Goal: Communication & Community: Answer question/provide support

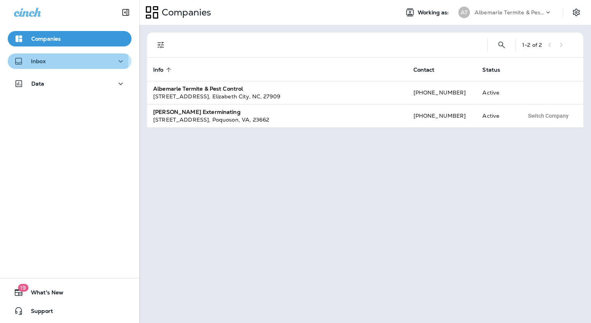
click at [49, 60] on div "Inbox" at bounding box center [69, 61] width 111 height 10
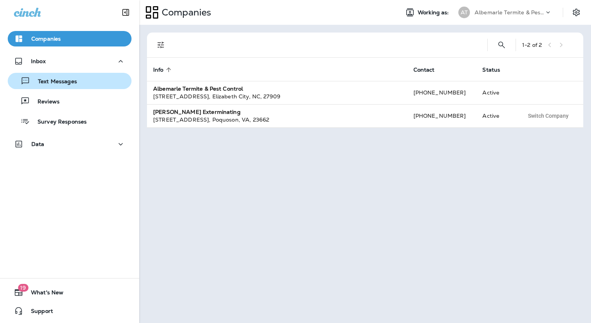
click at [64, 81] on p "Text Messages" at bounding box center [53, 81] width 47 height 7
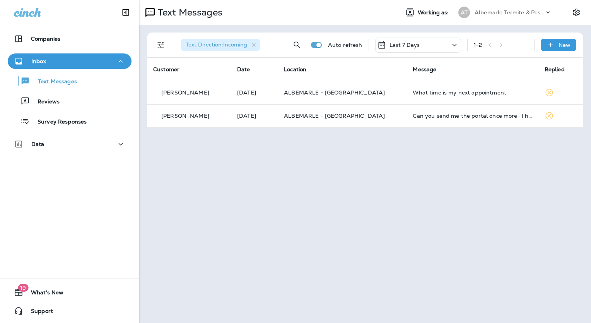
click at [483, 10] on p "Albemarle Termite & Pest Control" at bounding box center [509, 12] width 70 height 6
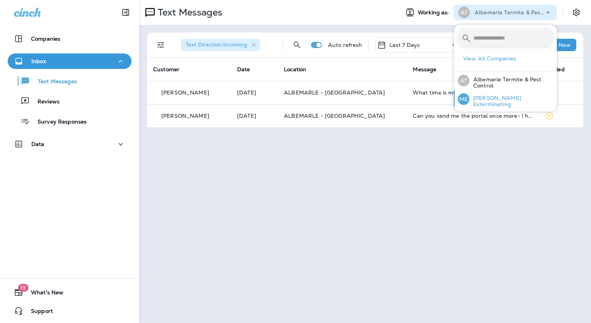
click at [489, 98] on p "[PERSON_NAME] Exterminating" at bounding box center [511, 101] width 84 height 12
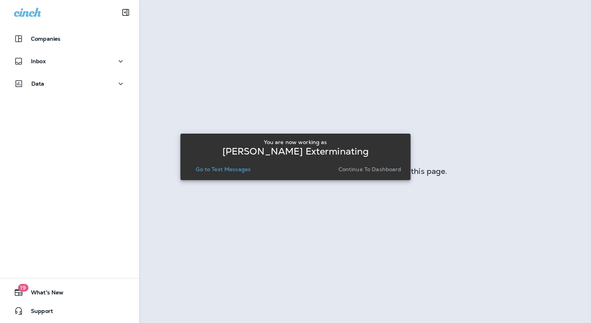
click at [222, 168] on p "Go to Text Messages" at bounding box center [223, 169] width 55 height 6
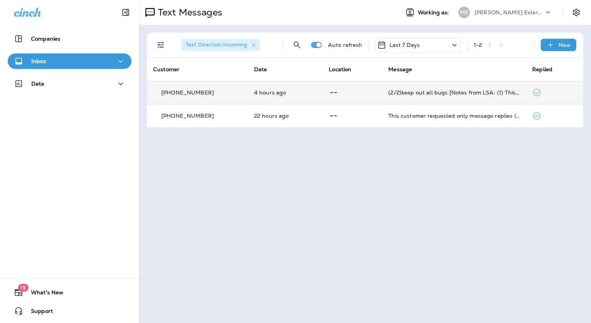
click at [186, 95] on p "[PHONE_NUMBER]" at bounding box center [187, 92] width 53 height 6
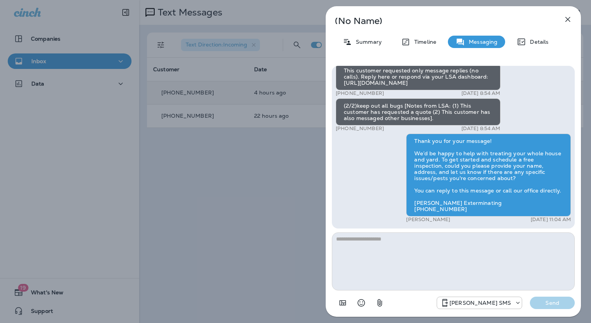
click at [566, 25] on button "button" at bounding box center [567, 19] width 15 height 15
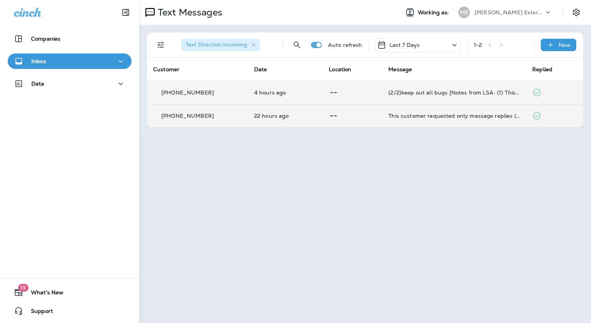
click at [292, 119] on td "22 hours ago" at bounding box center [285, 115] width 75 height 23
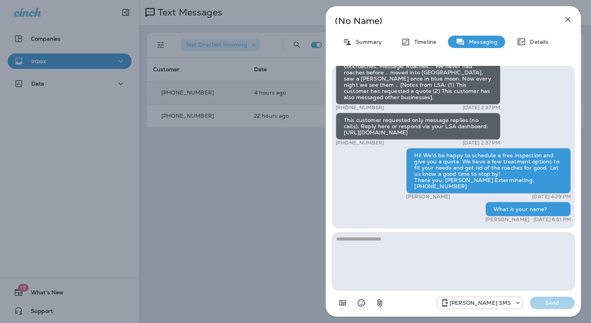
click at [566, 19] on icon "button" at bounding box center [567, 19] width 9 height 9
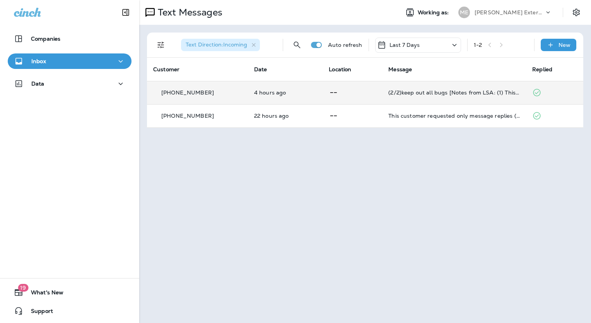
click at [483, 10] on p "[PERSON_NAME] Exterminating" at bounding box center [509, 12] width 70 height 6
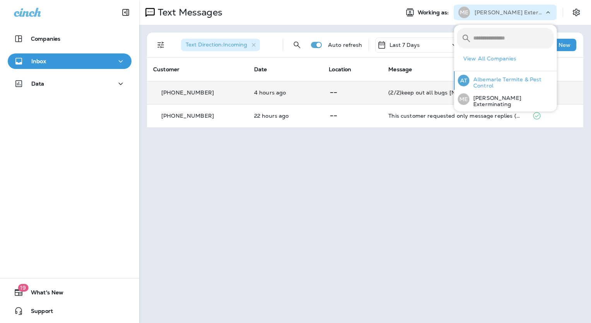
click at [485, 81] on p "Albemarle Termite & Pest Control" at bounding box center [511, 82] width 84 height 12
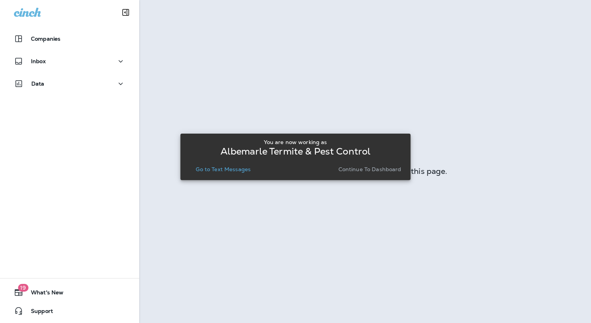
click at [215, 166] on p "Go to Text Messages" at bounding box center [223, 169] width 55 height 6
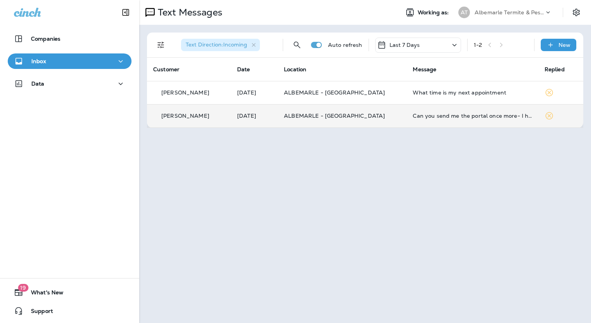
click at [416, 118] on div "Can you send me the portal once more- I have time this afternoon and I will get…" at bounding box center [472, 116] width 119 height 6
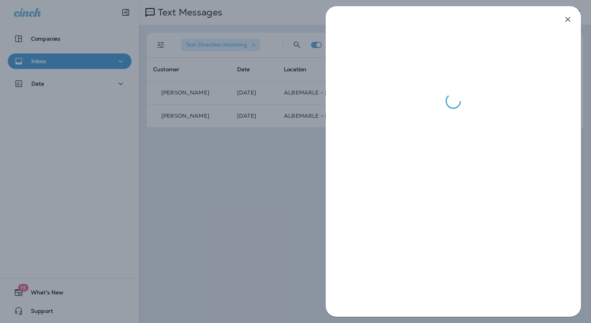
click at [566, 19] on icon "button" at bounding box center [567, 19] width 9 height 9
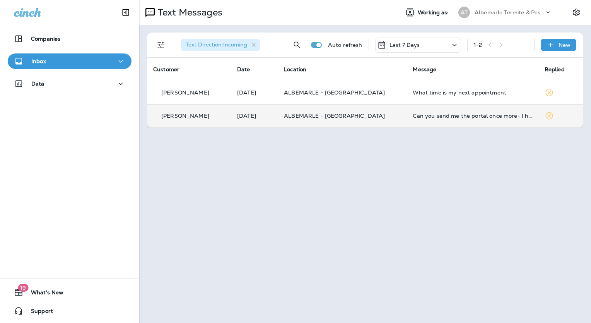
click at [184, 116] on p "[PERSON_NAME]" at bounding box center [185, 116] width 48 height 6
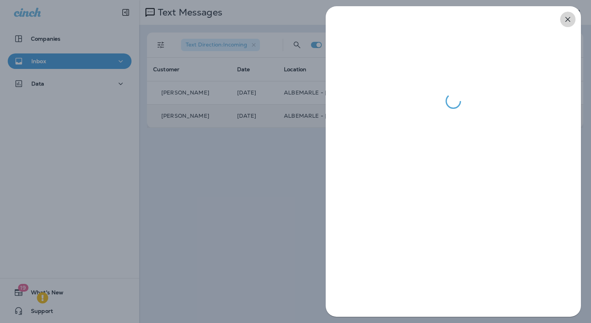
click at [567, 19] on icon "button" at bounding box center [567, 19] width 9 height 9
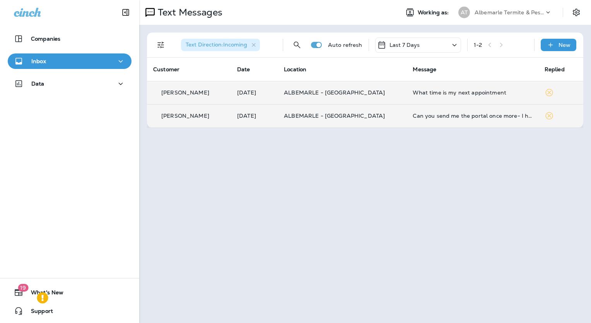
click at [413, 92] on div "What time is my next appointment" at bounding box center [472, 92] width 119 height 6
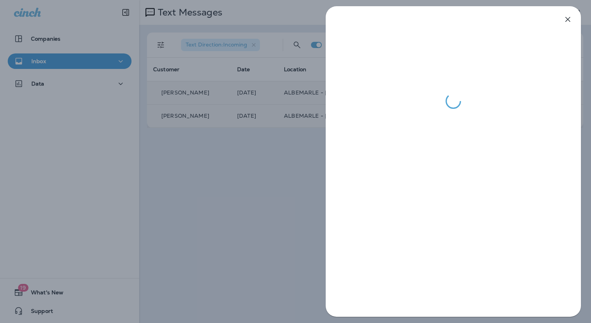
click at [568, 22] on icon "button" at bounding box center [567, 19] width 9 height 9
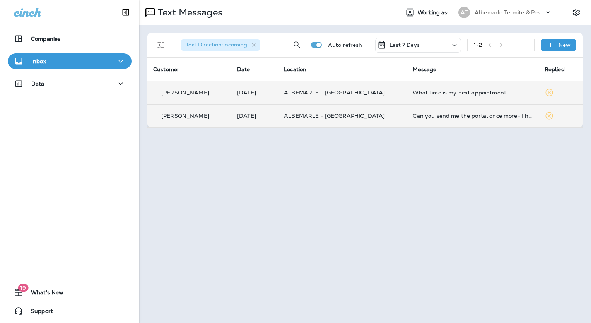
click at [486, 11] on p "Albemarle Termite & Pest Control" at bounding box center [509, 12] width 70 height 6
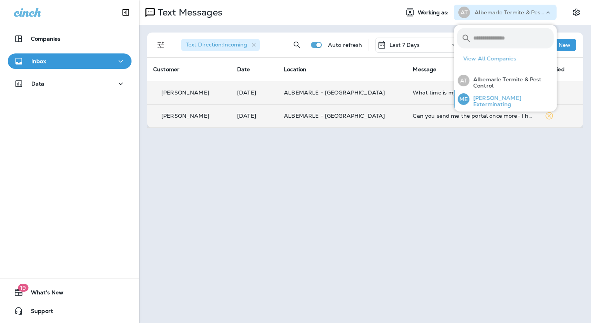
click at [487, 101] on p "[PERSON_NAME] Exterminating" at bounding box center [511, 101] width 84 height 12
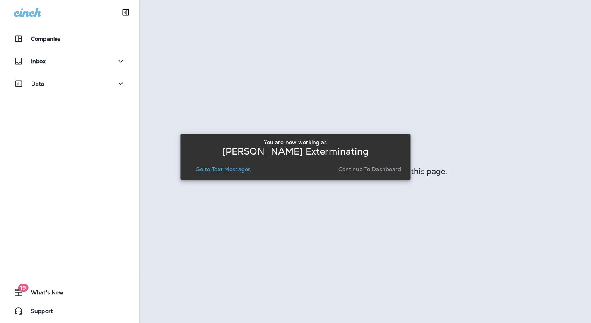
click at [213, 165] on button "Go to Text Messages" at bounding box center [223, 169] width 61 height 11
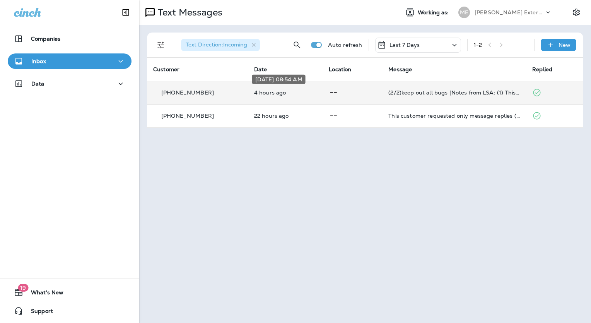
click at [257, 93] on p "4 hours ago" at bounding box center [285, 92] width 63 height 6
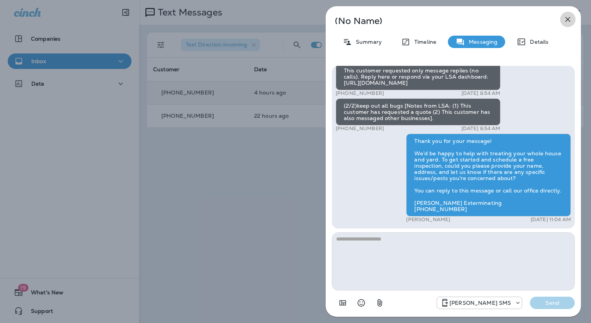
click at [565, 18] on icon "button" at bounding box center [567, 19] width 9 height 9
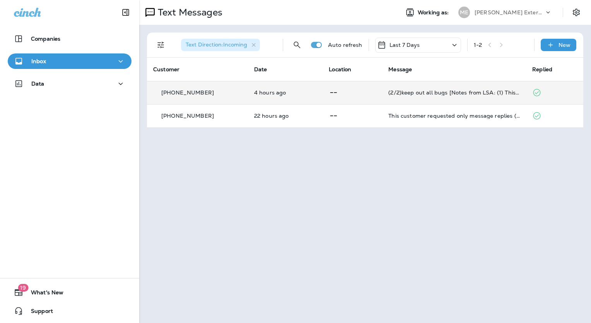
click at [512, 10] on p "[PERSON_NAME] Exterminating" at bounding box center [509, 12] width 70 height 6
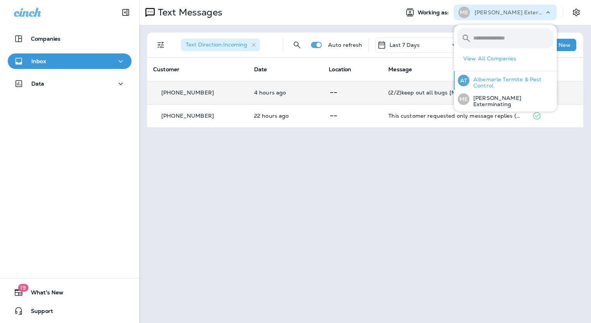
click at [485, 87] on p "Albemarle Termite & Pest Control" at bounding box center [511, 82] width 84 height 12
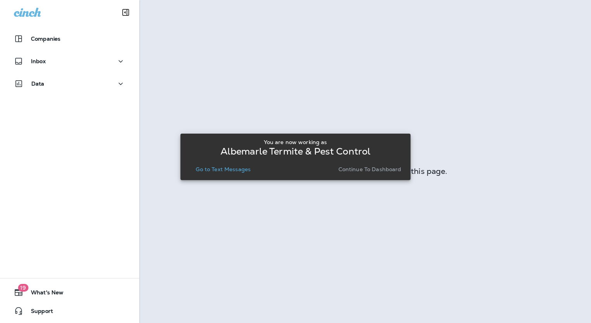
click at [222, 172] on button "Go to Text Messages" at bounding box center [223, 169] width 61 height 11
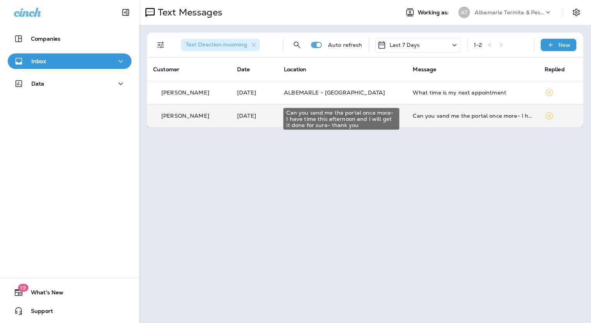
click at [437, 118] on div "Can you send me the portal once more- I have time this afternoon and I will get…" at bounding box center [472, 116] width 119 height 6
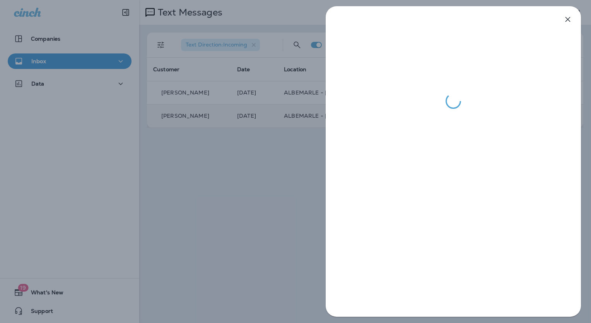
click at [566, 19] on icon "button" at bounding box center [567, 19] width 9 height 9
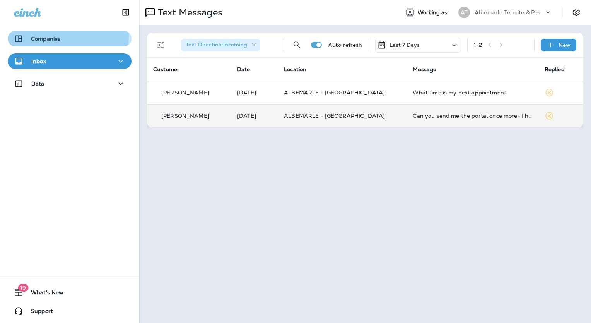
click at [34, 36] on p "Companies" at bounding box center [45, 39] width 29 height 6
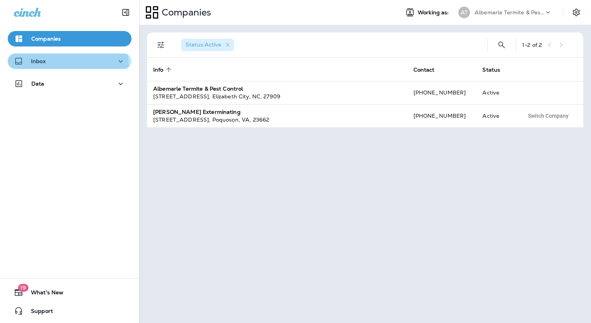
click at [34, 65] on div "Inbox" at bounding box center [30, 61] width 32 height 10
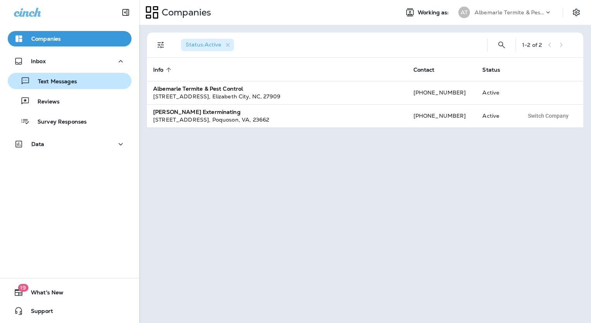
click at [59, 80] on p "Text Messages" at bounding box center [53, 81] width 47 height 7
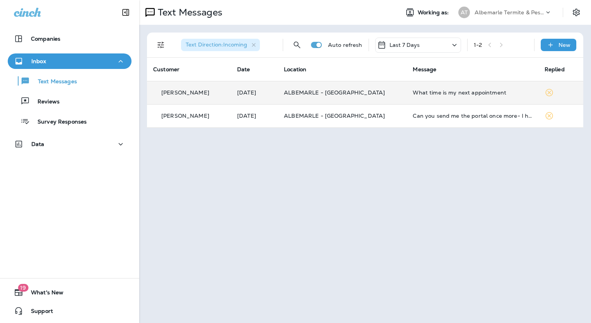
click at [309, 100] on td "ALBEMARLE - [GEOGRAPHIC_DATA]" at bounding box center [342, 92] width 129 height 23
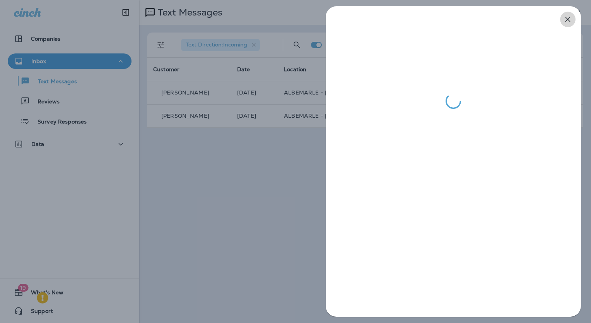
click at [568, 14] on button "button" at bounding box center [567, 19] width 15 height 15
